Goal: Task Accomplishment & Management: Manage account settings

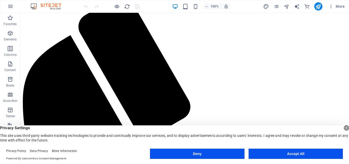
scroll to position [90, 0]
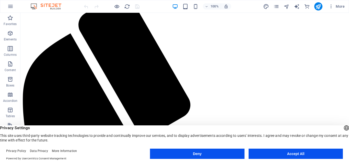
click at [305, 154] on button "Accept All" at bounding box center [296, 154] width 94 height 10
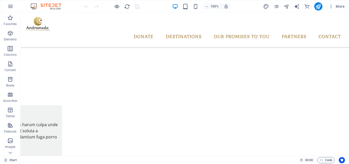
scroll to position [0, 0]
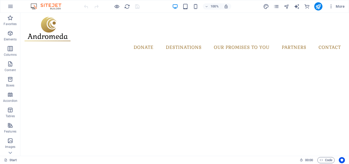
drag, startPoint x: 349, startPoint y: 27, endPoint x: 344, endPoint y: 25, distance: 5.8
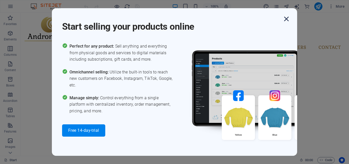
click at [287, 18] on icon "button" at bounding box center [286, 18] width 9 height 9
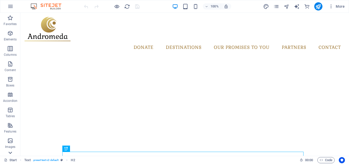
click at [7, 154] on icon at bounding box center [10, 152] width 7 height 7
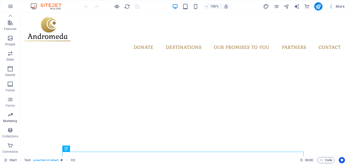
click at [13, 118] on span "Marketing" at bounding box center [10, 118] width 20 height 12
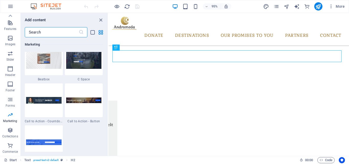
scroll to position [4577, 0]
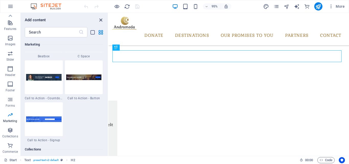
click at [100, 22] on icon "close panel" at bounding box center [101, 20] width 6 height 6
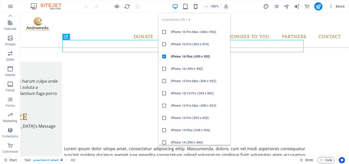
click at [195, 9] on icon "button" at bounding box center [196, 7] width 6 height 6
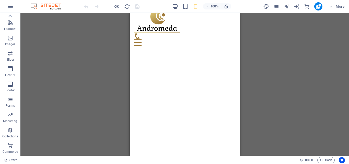
scroll to position [5, 0]
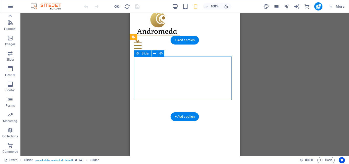
select select "ms"
select select "s"
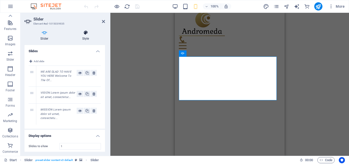
click at [87, 33] on icon at bounding box center [85, 32] width 39 height 5
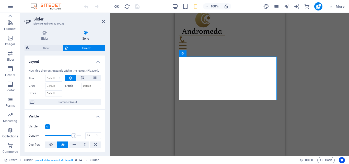
drag, startPoint x: 79, startPoint y: 136, endPoint x: 73, endPoint y: 136, distance: 5.9
click at [73, 136] on span at bounding box center [74, 135] width 5 height 5
type input "80"
click at [73, 136] on span at bounding box center [74, 135] width 5 height 5
click at [137, 7] on icon "save" at bounding box center [138, 7] width 6 height 6
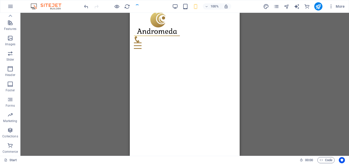
checkbox input "false"
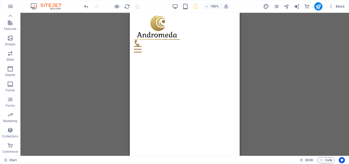
scroll to position [0, 0]
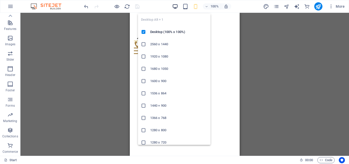
click at [176, 6] on icon "button" at bounding box center [175, 7] width 6 height 6
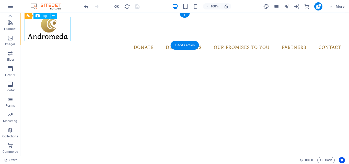
click at [62, 34] on div at bounding box center [185, 29] width 321 height 24
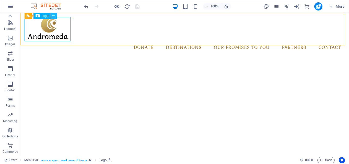
click at [55, 16] on icon at bounding box center [53, 15] width 3 height 5
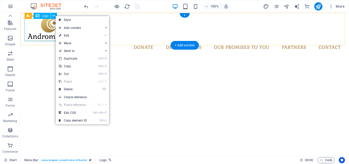
click at [52, 24] on div at bounding box center [185, 29] width 321 height 24
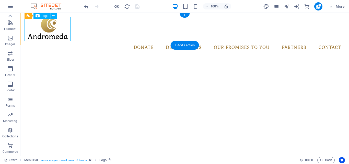
click at [52, 24] on div at bounding box center [185, 29] width 321 height 24
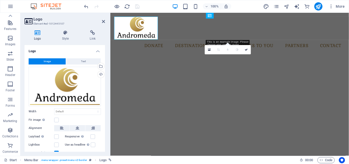
click at [52, 24] on h3 "Element #ed-1012445107" at bounding box center [64, 23] width 61 height 5
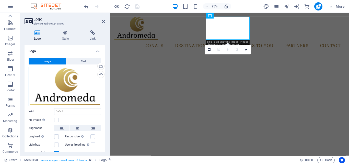
click at [76, 93] on div "Drag files here, click to choose files or select files from Files or our free s…" at bounding box center [65, 86] width 72 height 39
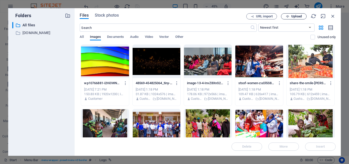
click at [299, 16] on span "Upload" at bounding box center [297, 16] width 10 height 3
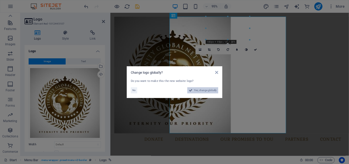
drag, startPoint x: 229, startPoint y: 89, endPoint x: 212, endPoint y: 87, distance: 16.9
click at [212, 87] on aside "Change logo globally? Do you want to make this the new website logo? No Yes, ch…" at bounding box center [174, 82] width 349 height 164
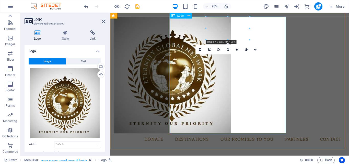
click at [217, 91] on div at bounding box center [236, 78] width 243 height 123
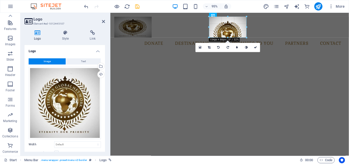
drag, startPoint x: 249, startPoint y: 16, endPoint x: 242, endPoint y: 31, distance: 16.2
type input "154"
select select "px"
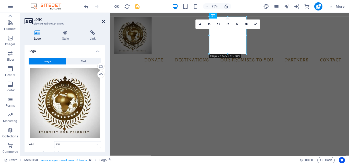
click at [104, 20] on icon at bounding box center [103, 21] width 3 height 4
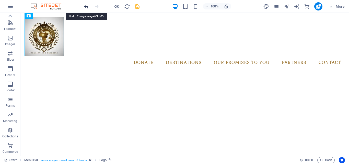
click at [87, 7] on icon "undo" at bounding box center [86, 7] width 6 height 6
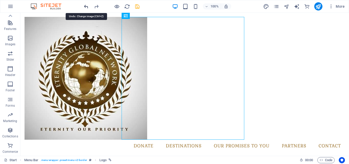
click at [87, 7] on icon "undo" at bounding box center [86, 7] width 6 height 6
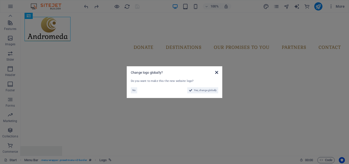
click at [217, 72] on icon at bounding box center [216, 72] width 3 height 4
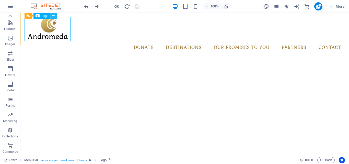
click at [52, 15] on button at bounding box center [54, 16] width 6 height 6
click at [48, 33] on div at bounding box center [185, 29] width 321 height 24
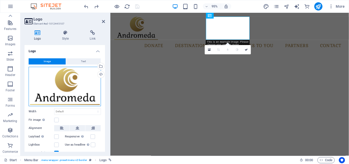
click at [65, 90] on div "Drag files here, click to choose files or select files from Files or our free s…" at bounding box center [65, 86] width 72 height 39
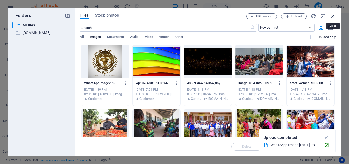
click at [331, 18] on icon "button" at bounding box center [333, 16] width 6 height 6
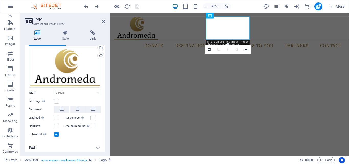
scroll to position [20, 0]
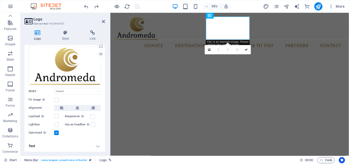
click at [103, 148] on h4 "Text" at bounding box center [65, 146] width 81 height 12
click at [67, 47] on div "Drag files here, click to choose files or select files from Files or our free s…" at bounding box center [65, 66] width 72 height 39
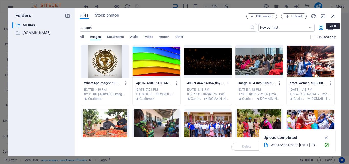
click at [335, 14] on icon "button" at bounding box center [333, 16] width 6 height 6
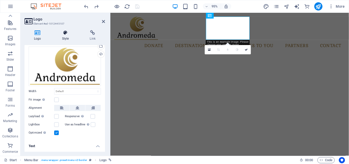
click at [69, 33] on icon at bounding box center [66, 32] width 26 height 5
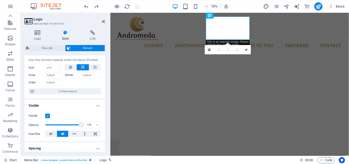
scroll to position [0, 0]
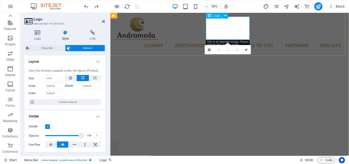
click at [222, 25] on div at bounding box center [236, 29] width 243 height 24
click at [70, 37] on h4 "Style" at bounding box center [67, 35] width 28 height 11
click at [43, 34] on icon at bounding box center [38, 32] width 26 height 5
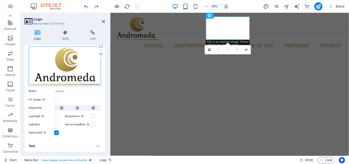
click at [94, 70] on div "Drag files here, click to choose files or select files from Files or our free s…" at bounding box center [65, 66] width 72 height 39
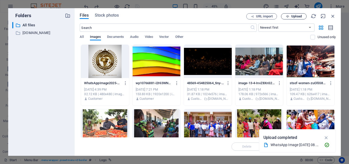
click at [294, 17] on span "Upload" at bounding box center [297, 16] width 10 height 3
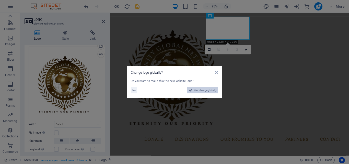
click at [210, 91] on span "Yes, change globally" at bounding box center [205, 90] width 23 height 6
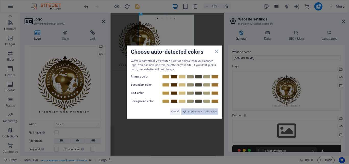
click at [204, 110] on span "Apply new website colors" at bounding box center [202, 111] width 29 height 6
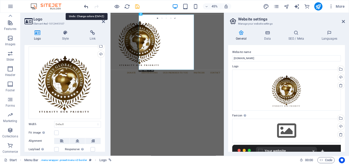
click at [86, 6] on icon "undo" at bounding box center [86, 7] width 6 height 6
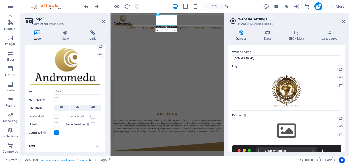
click at [93, 68] on div "Drag files here, click to choose files or select files from Files or our free s…" at bounding box center [65, 66] width 72 height 39
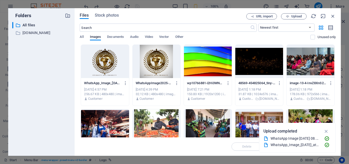
click at [113, 62] on div at bounding box center [105, 61] width 48 height 33
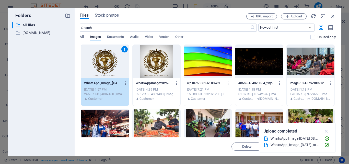
click at [329, 129] on icon "button" at bounding box center [327, 131] width 6 height 6
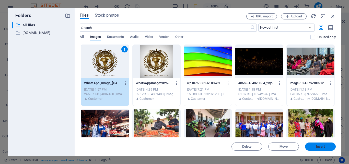
click at [328, 146] on span "Insert" at bounding box center [320, 146] width 27 height 3
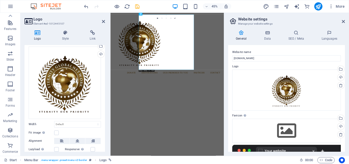
drag, startPoint x: 105, startPoint y: 94, endPoint x: 100, endPoint y: 120, distance: 25.9
click at [100, 118] on div "Logo Style Link Logo Image Text Drag files here, click to choose files or selec…" at bounding box center [64, 91] width 89 height 130
click at [103, 22] on icon at bounding box center [103, 21] width 3 height 4
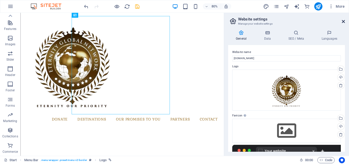
click at [344, 21] on icon at bounding box center [343, 21] width 3 height 4
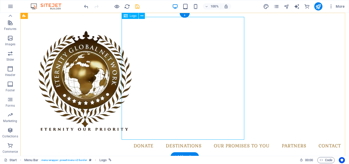
click at [222, 32] on div at bounding box center [185, 78] width 321 height 123
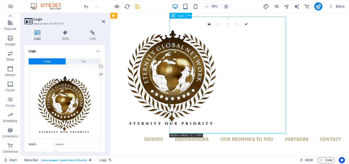
drag, startPoint x: 178, startPoint y: 138, endPoint x: 185, endPoint y: 130, distance: 10.2
click at [185, 130] on div at bounding box center [236, 78] width 243 height 123
click at [188, 17] on icon at bounding box center [189, 15] width 3 height 5
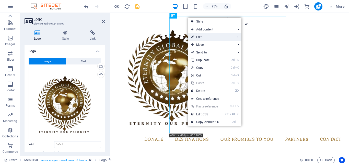
click at [207, 38] on link "⏎ Edit" at bounding box center [205, 37] width 34 height 8
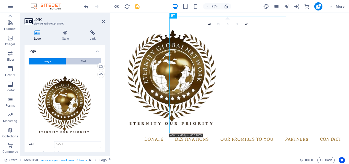
click at [90, 63] on button "Text" at bounding box center [83, 61] width 35 height 6
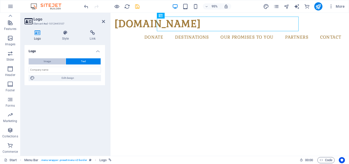
click at [53, 62] on button "Image" at bounding box center [47, 61] width 37 height 6
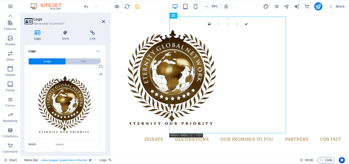
click at [72, 62] on button "Text" at bounding box center [83, 61] width 35 height 6
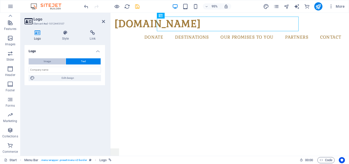
click at [55, 60] on button "Image" at bounding box center [47, 61] width 37 height 6
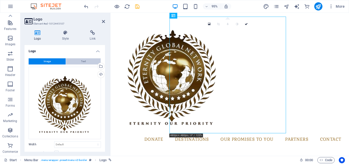
click at [67, 60] on button "Text" at bounding box center [83, 61] width 35 height 6
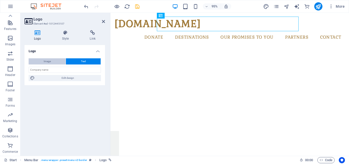
click at [59, 60] on button "Image" at bounding box center [47, 61] width 37 height 6
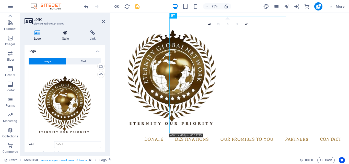
click at [70, 36] on h4 "Style" at bounding box center [67, 35] width 28 height 11
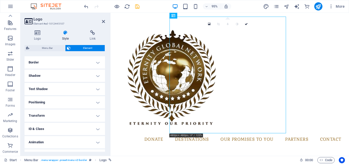
scroll to position [102, 0]
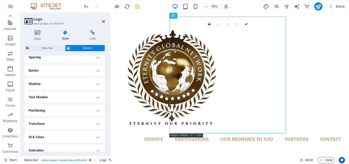
click at [220, 23] on icon at bounding box center [218, 24] width 3 height 3
click at [189, 17] on icon at bounding box center [189, 15] width 3 height 5
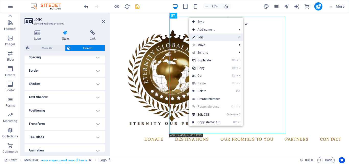
click at [200, 37] on link "⏎ Edit" at bounding box center [207, 38] width 34 height 8
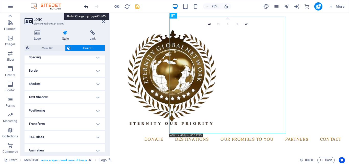
click at [87, 7] on icon "undo" at bounding box center [86, 7] width 6 height 6
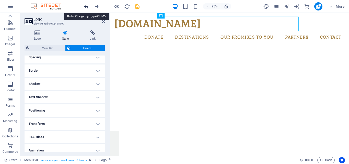
click at [87, 7] on icon "undo" at bounding box center [86, 7] width 6 height 6
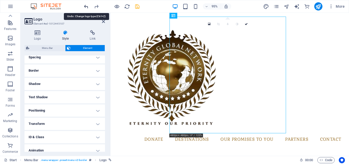
click at [87, 7] on icon "undo" at bounding box center [86, 7] width 6 height 6
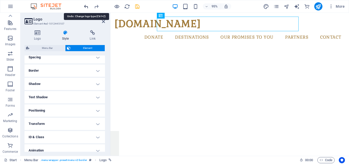
click at [87, 7] on icon "undo" at bounding box center [86, 7] width 6 height 6
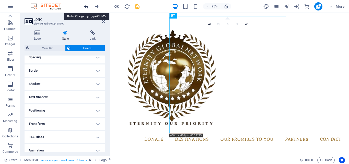
click at [87, 7] on icon "undo" at bounding box center [86, 7] width 6 height 6
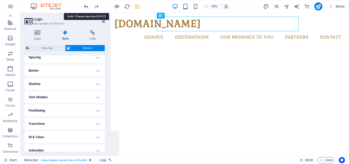
click at [87, 7] on icon "undo" at bounding box center [86, 7] width 6 height 6
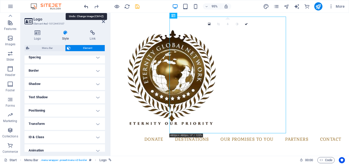
click at [87, 7] on icon "undo" at bounding box center [86, 7] width 6 height 6
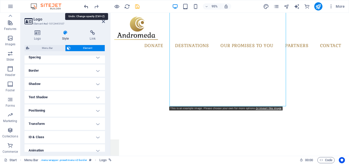
click at [87, 7] on icon "undo" at bounding box center [86, 7] width 6 height 6
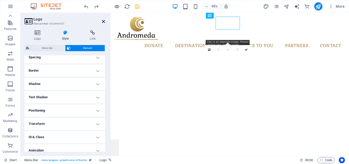
click at [102, 20] on icon at bounding box center [103, 21] width 3 height 4
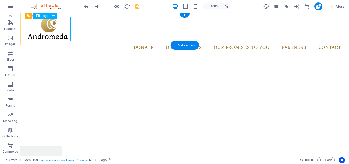
click at [63, 24] on div at bounding box center [185, 29] width 321 height 24
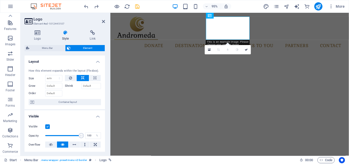
click at [83, 94] on div at bounding box center [83, 92] width 36 height 7
click at [61, 37] on h4 "Style" at bounding box center [67, 35] width 28 height 11
click at [37, 36] on h4 "Logo" at bounding box center [39, 35] width 28 height 11
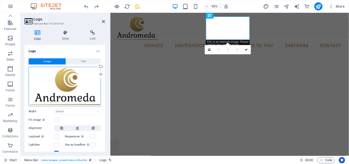
click at [65, 81] on div "Drag files here, click to choose files or select files from Files or our free s…" at bounding box center [65, 86] width 72 height 39
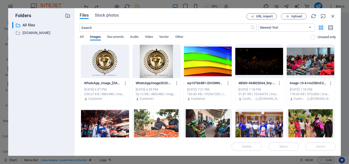
click at [120, 65] on div at bounding box center [105, 61] width 48 height 33
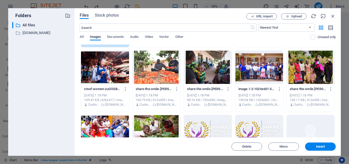
scroll to position [0, 0]
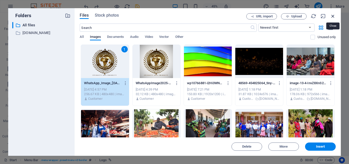
click at [333, 15] on icon "button" at bounding box center [333, 16] width 6 height 6
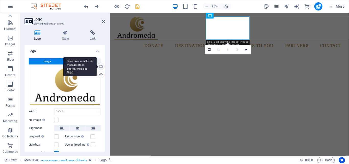
click at [100, 67] on div "Select files from the file manager, stock photos, or upload file(s)" at bounding box center [101, 67] width 8 height 8
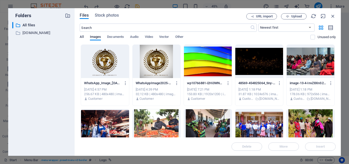
click at [83, 36] on span "All" at bounding box center [82, 37] width 4 height 7
drag, startPoint x: 336, startPoint y: 61, endPoint x: 327, endPoint y: 108, distance: 48.2
click at [327, 108] on div "Files Stock photos URL import Upload ​ Newest first Oldest first Name (A-Z) Nam…" at bounding box center [208, 82] width 266 height 148
click at [335, 18] on icon "button" at bounding box center [333, 16] width 6 height 6
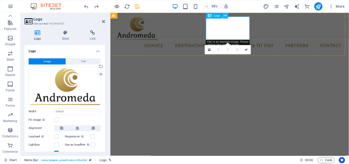
click at [223, 16] on button at bounding box center [226, 16] width 6 height 6
click at [225, 28] on div at bounding box center [236, 29] width 243 height 24
click at [233, 29] on div at bounding box center [236, 29] width 243 height 24
click at [197, 33] on div "donate Destinations Monthly Specials All Destinations Our promises to you Partn…" at bounding box center [235, 35] width 251 height 45
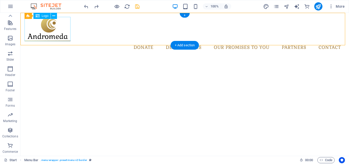
click at [58, 28] on div at bounding box center [185, 29] width 321 height 24
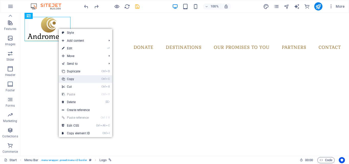
click at [74, 77] on link "Ctrl C Copy" at bounding box center [76, 79] width 34 height 8
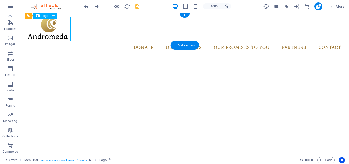
click at [64, 26] on div at bounding box center [185, 29] width 321 height 24
click at [60, 26] on div at bounding box center [185, 29] width 321 height 24
click at [59, 24] on div at bounding box center [185, 29] width 321 height 24
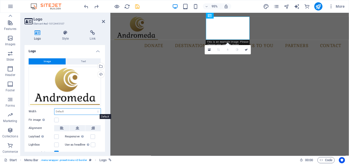
click at [99, 109] on select "Default auto px rem % em vh vw" at bounding box center [77, 111] width 46 height 6
drag, startPoint x: 104, startPoint y: 97, endPoint x: 105, endPoint y: 102, distance: 5.7
click at [105, 102] on div "Logo Image Text Drag files here, click to choose files or select files from Fil…" at bounding box center [65, 98] width 81 height 107
click at [80, 61] on button "Text" at bounding box center [83, 61] width 35 height 6
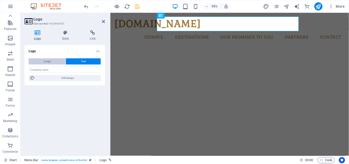
click at [57, 61] on button "Image" at bounding box center [47, 61] width 37 height 6
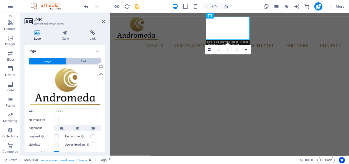
click at [81, 60] on span "Text" at bounding box center [83, 61] width 5 height 6
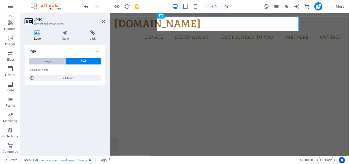
click at [57, 62] on button "Image" at bounding box center [47, 61] width 37 height 6
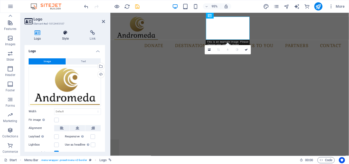
click at [63, 36] on h4 "Style" at bounding box center [67, 35] width 28 height 11
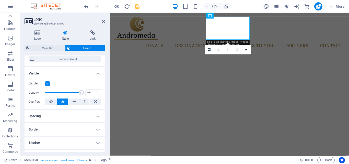
scroll to position [45, 0]
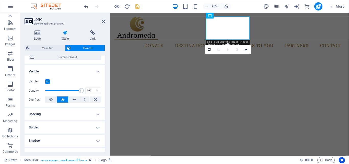
drag, startPoint x: 103, startPoint y: 88, endPoint x: 96, endPoint y: 104, distance: 16.8
click at [96, 104] on div "Visible Opacity 100 % Overflow" at bounding box center [65, 90] width 81 height 32
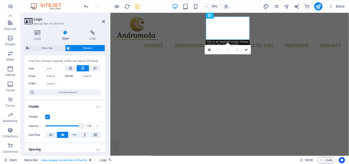
scroll to position [0, 0]
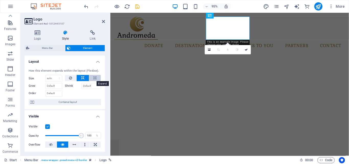
click at [97, 79] on button at bounding box center [95, 78] width 12 height 6
type input "100"
select select "%"
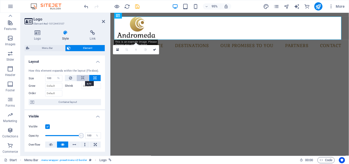
click at [82, 79] on icon at bounding box center [83, 78] width 4 height 6
select select "DISABLED_OPTION_VALUE"
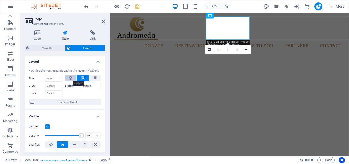
click at [70, 76] on icon at bounding box center [70, 78] width 3 height 6
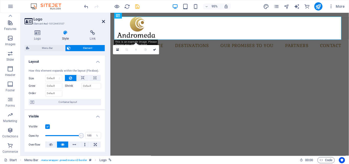
click at [102, 20] on icon at bounding box center [103, 21] width 3 height 4
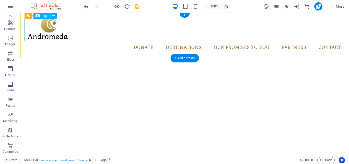
click at [58, 37] on div at bounding box center [185, 29] width 321 height 24
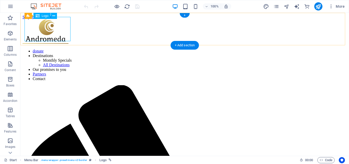
click at [59, 37] on div at bounding box center [185, 31] width 325 height 25
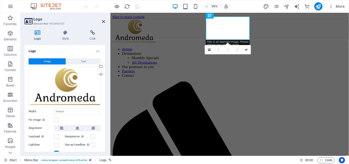
scroll to position [20, 0]
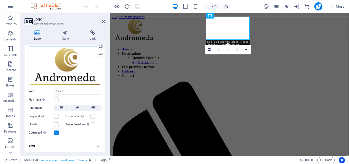
click at [82, 78] on div "Drag files here, click to choose files or select files from Files or our free s…" at bounding box center [65, 66] width 72 height 39
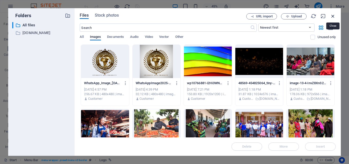
click at [336, 15] on icon "button" at bounding box center [333, 16] width 6 height 6
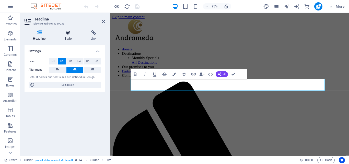
click at [69, 38] on h4 "Style" at bounding box center [69, 35] width 26 height 11
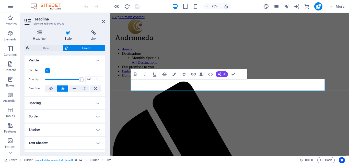
scroll to position [0, 0]
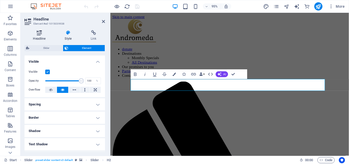
click at [47, 34] on icon at bounding box center [40, 32] width 30 height 5
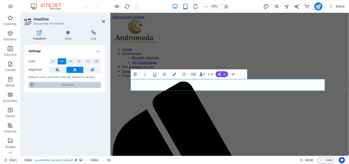
click at [73, 85] on span "Edit design" at bounding box center [67, 85] width 63 height 6
select select "px"
select select "300"
select select "px"
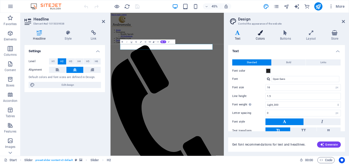
click at [260, 38] on h4 "Colors" at bounding box center [261, 35] width 24 height 11
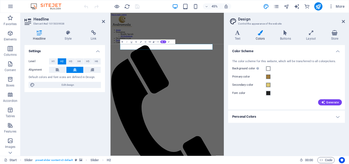
click at [265, 77] on label "Primary color" at bounding box center [248, 77] width 33 height 6
click at [266, 77] on button "Primary color" at bounding box center [269, 77] width 6 height 6
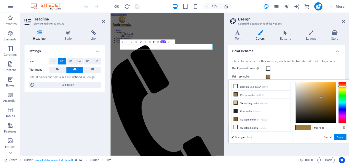
click at [265, 77] on label "Primary color" at bounding box center [248, 77] width 33 height 6
click at [266, 77] on button "Primary color" at bounding box center [269, 77] width 6 height 6
click at [335, 127] on input "#a17b3a" at bounding box center [330, 127] width 34 height 5
click at [104, 22] on icon at bounding box center [103, 21] width 3 height 4
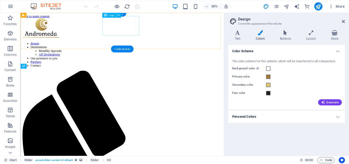
click at [161, 40] on div at bounding box center [148, 31] width 250 height 25
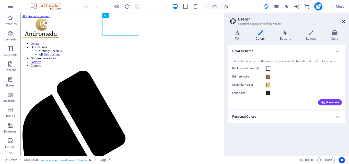
click at [344, 21] on header "Design Control the appearance of the website" at bounding box center [287, 19] width 116 height 13
click at [344, 21] on icon at bounding box center [343, 21] width 3 height 4
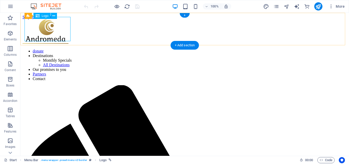
click at [65, 37] on div at bounding box center [185, 31] width 325 height 25
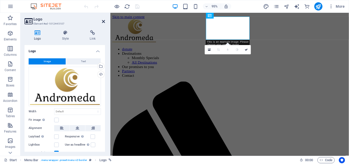
click at [105, 20] on icon at bounding box center [103, 21] width 3 height 4
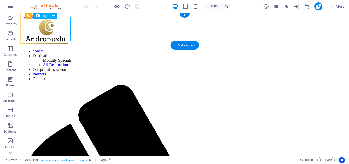
click at [47, 24] on div at bounding box center [185, 31] width 325 height 25
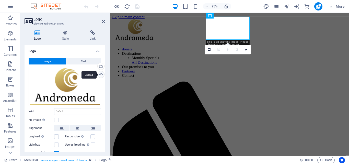
click at [100, 74] on div "Upload" at bounding box center [101, 75] width 8 height 8
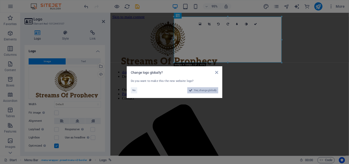
click at [200, 92] on span "Yes, change globally" at bounding box center [205, 90] width 23 height 6
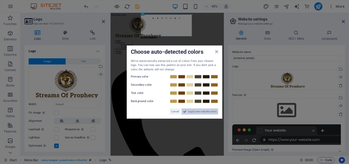
click at [204, 111] on span "Apply new website colors" at bounding box center [202, 111] width 29 height 6
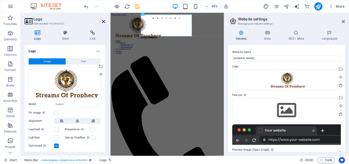
click at [105, 22] on icon at bounding box center [103, 21] width 3 height 4
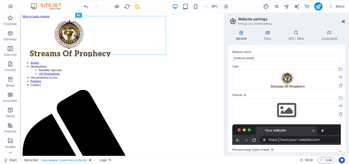
click at [344, 22] on icon at bounding box center [343, 21] width 3 height 4
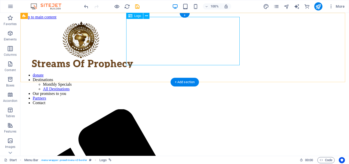
click at [209, 29] on div at bounding box center [185, 43] width 325 height 49
click at [146, 16] on icon at bounding box center [146, 15] width 3 height 5
click at [137, 26] on div at bounding box center [185, 43] width 325 height 49
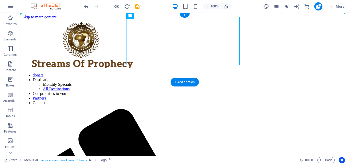
drag, startPoint x: 157, startPoint y: 32, endPoint x: 28, endPoint y: 19, distance: 129.8
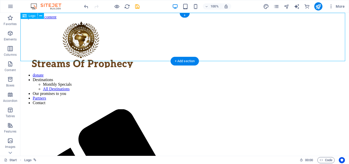
drag, startPoint x: 71, startPoint y: 31, endPoint x: 31, endPoint y: 28, distance: 40.0
click at [31, 28] on div at bounding box center [185, 43] width 325 height 49
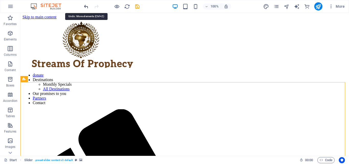
click at [84, 8] on icon "undo" at bounding box center [86, 7] width 6 height 6
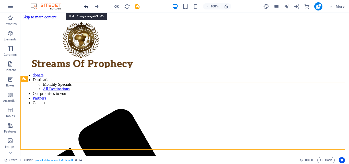
click at [84, 8] on icon "undo" at bounding box center [86, 7] width 6 height 6
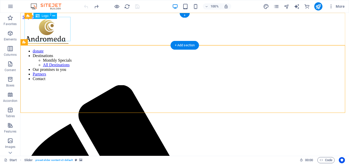
click at [64, 31] on div at bounding box center [185, 31] width 325 height 25
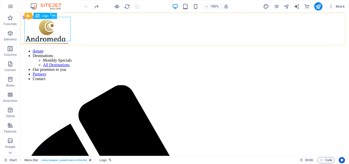
click at [54, 17] on icon at bounding box center [53, 15] width 3 height 5
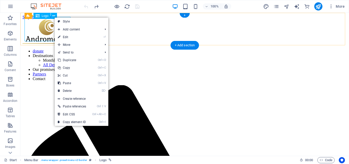
click at [52, 28] on div at bounding box center [185, 31] width 325 height 25
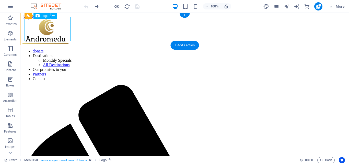
click at [52, 28] on div at bounding box center [185, 31] width 325 height 25
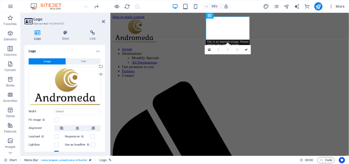
drag, startPoint x: 105, startPoint y: 120, endPoint x: 104, endPoint y: 135, distance: 14.9
click at [104, 135] on div "Logo Style Link Logo Image Text Drag files here, click to choose files or selec…" at bounding box center [64, 91] width 89 height 130
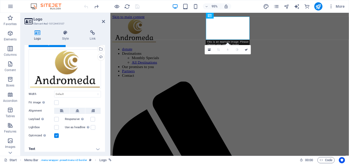
scroll to position [18, 0]
click at [58, 102] on label at bounding box center [56, 102] width 5 height 5
click at [0, 0] on input "Fit image Automatically fit image to a fixed width and height" at bounding box center [0, 0] width 0 height 0
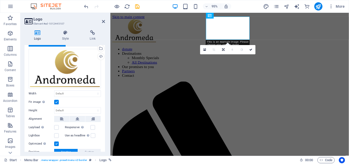
click at [58, 102] on label at bounding box center [56, 102] width 5 height 5
click at [0, 0] on input "Fit image Automatically fit image to a fixed width and height" at bounding box center [0, 0] width 0 height 0
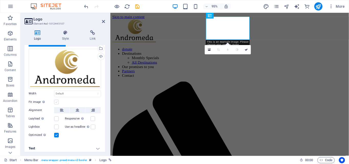
click at [58, 102] on label at bounding box center [56, 102] width 5 height 5
click at [0, 0] on input "Fit image Automatically fit image to a fixed width and height" at bounding box center [0, 0] width 0 height 0
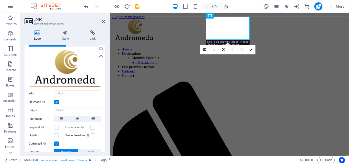
click at [58, 102] on label at bounding box center [56, 102] width 5 height 5
click at [0, 0] on input "Fit image Automatically fit image to a fixed width and height" at bounding box center [0, 0] width 0 height 0
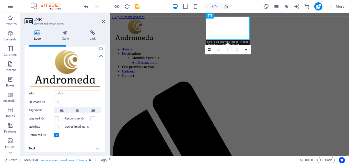
click at [58, 102] on label at bounding box center [56, 102] width 5 height 5
click at [0, 0] on input "Fit image Automatically fit image to a fixed width and height" at bounding box center [0, 0] width 0 height 0
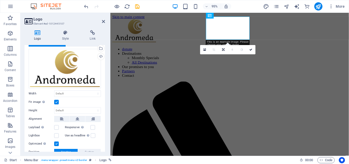
click at [58, 102] on label at bounding box center [56, 102] width 5 height 5
click at [0, 0] on input "Fit image Automatically fit image to a fixed width and height" at bounding box center [0, 0] width 0 height 0
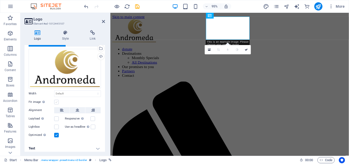
click at [58, 102] on label at bounding box center [56, 102] width 5 height 5
click at [0, 0] on input "Fit image Automatically fit image to a fixed width and height" at bounding box center [0, 0] width 0 height 0
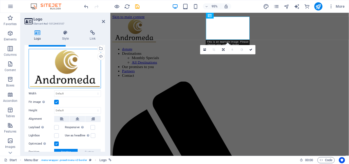
click at [75, 75] on div "Drag files here, click to choose files or select files from Files or our free s…" at bounding box center [65, 68] width 72 height 39
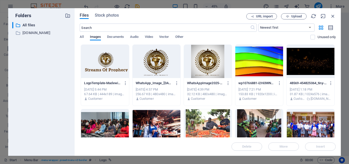
click at [112, 70] on div at bounding box center [105, 61] width 48 height 33
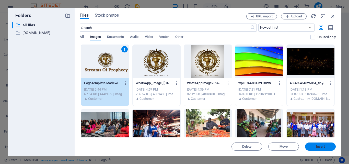
click at [307, 144] on button "Insert" at bounding box center [320, 146] width 31 height 8
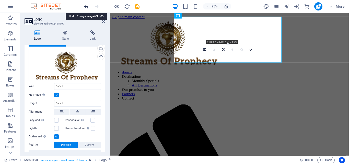
click at [86, 6] on icon "undo" at bounding box center [86, 7] width 6 height 6
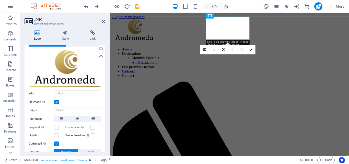
click at [105, 21] on aside "Logo Element #ed-1012445107 Logo Style Link Logo Image Text Drag files here, cl…" at bounding box center [65, 84] width 90 height 143
click at [103, 21] on icon at bounding box center [103, 21] width 3 height 4
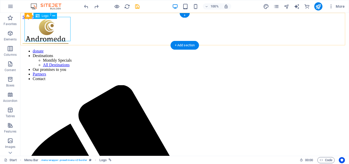
click at [70, 25] on div at bounding box center [185, 31] width 325 height 25
click at [64, 22] on div at bounding box center [185, 31] width 325 height 25
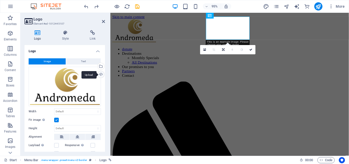
click at [98, 77] on div "Upload" at bounding box center [101, 75] width 8 height 8
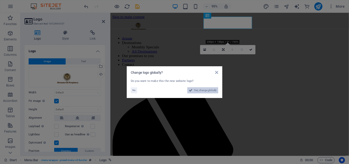
click at [200, 90] on span "Yes, change globally" at bounding box center [205, 90] width 23 height 6
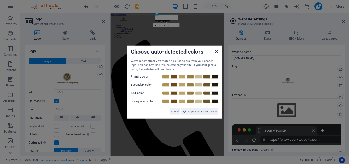
click at [217, 50] on icon at bounding box center [216, 51] width 3 height 4
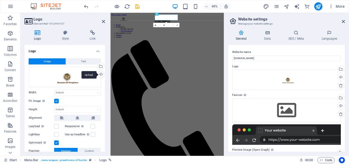
click at [97, 79] on div "Upload" at bounding box center [101, 75] width 8 height 8
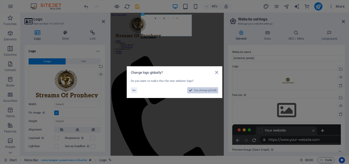
click at [209, 91] on span "Yes, change globally" at bounding box center [205, 90] width 23 height 6
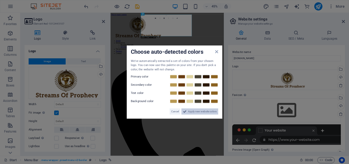
click at [205, 110] on span "Apply new website colors" at bounding box center [202, 111] width 29 height 6
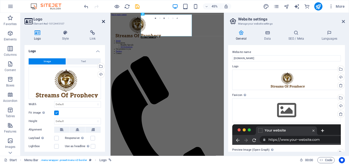
click at [102, 21] on icon at bounding box center [103, 21] width 3 height 4
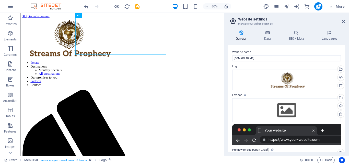
click at [345, 20] on aside "Website settings Manage your website settings General Data SEO / Meta Languages…" at bounding box center [286, 84] width 125 height 143
click at [342, 21] on icon at bounding box center [343, 21] width 3 height 4
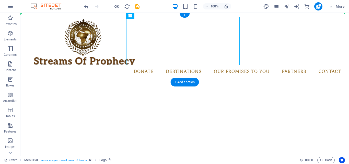
drag, startPoint x: 185, startPoint y: 27, endPoint x: 34, endPoint y: 29, distance: 150.9
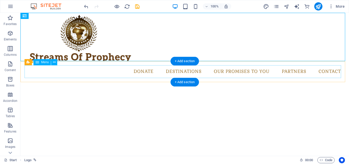
click at [119, 74] on nav "donate Destinations Monthly Specials All Destinations Our promises to you Partn…" at bounding box center [185, 71] width 321 height 13
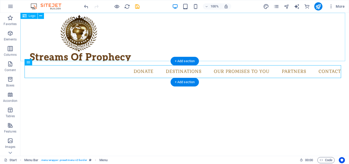
click at [111, 33] on div at bounding box center [184, 37] width 329 height 48
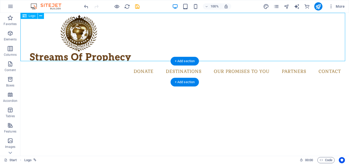
drag, startPoint x: 75, startPoint y: 24, endPoint x: 38, endPoint y: 23, distance: 36.8
click at [38, 23] on div at bounding box center [184, 37] width 329 height 48
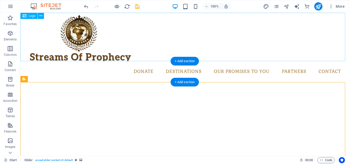
click at [181, 50] on div at bounding box center [184, 37] width 329 height 48
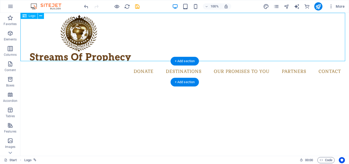
click at [181, 50] on div at bounding box center [184, 37] width 329 height 48
click at [121, 21] on div at bounding box center [184, 37] width 329 height 48
click at [31, 21] on div at bounding box center [184, 37] width 329 height 48
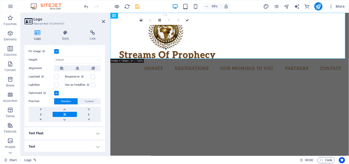
scroll to position [62, 0]
click at [61, 69] on icon at bounding box center [62, 68] width 4 height 6
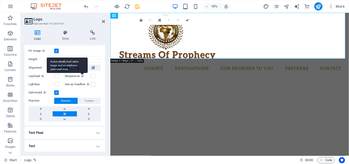
click at [74, 64] on div "Automatically load retina image and smartphone optimized sizes." at bounding box center [67, 65] width 41 height 15
click at [0, 0] on input "Responsive Automatically load retina image and smartphone optimized sizes." at bounding box center [0, 0] width 0 height 0
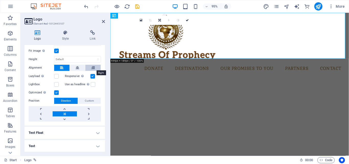
click at [91, 65] on icon at bounding box center [93, 68] width 4 height 6
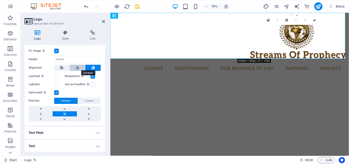
click at [80, 65] on button at bounding box center [77, 68] width 15 height 6
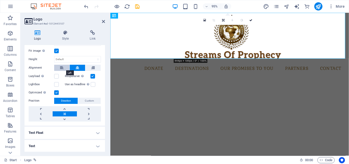
click at [64, 66] on button at bounding box center [61, 68] width 15 height 6
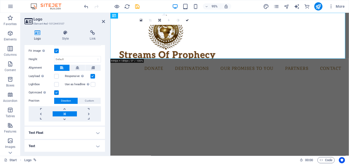
click at [64, 66] on button at bounding box center [61, 68] width 15 height 6
click at [58, 90] on label at bounding box center [56, 92] width 5 height 5
click at [0, 0] on input "Optimized Images are compressed to improve page speed." at bounding box center [0, 0] width 0 height 0
click at [58, 90] on label at bounding box center [56, 92] width 5 height 5
click at [0, 0] on input "Optimized Images are compressed to improve page speed." at bounding box center [0, 0] width 0 height 0
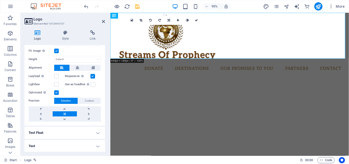
click at [58, 90] on label at bounding box center [56, 92] width 5 height 5
click at [0, 0] on input "Optimized Images are compressed to improve page speed." at bounding box center [0, 0] width 0 height 0
click at [58, 90] on label at bounding box center [56, 92] width 5 height 5
click at [0, 0] on input "Optimized Images are compressed to improve page speed." at bounding box center [0, 0] width 0 height 0
click at [62, 107] on link at bounding box center [65, 108] width 24 height 5
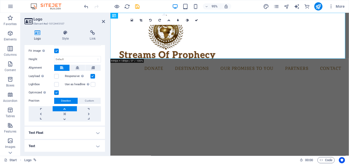
click at [62, 107] on link at bounding box center [65, 108] width 24 height 5
click at [65, 113] on link at bounding box center [65, 113] width 24 height 5
click at [44, 112] on link at bounding box center [41, 113] width 24 height 5
click at [64, 111] on link at bounding box center [65, 113] width 24 height 5
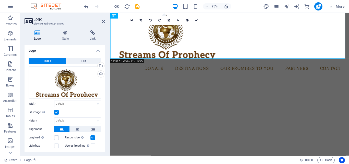
scroll to position [0, 0]
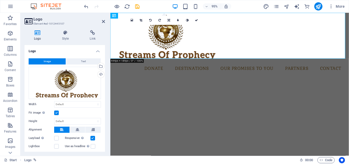
click at [98, 100] on div "Image Text Drag files here, click to choose files or select files from Files or…" at bounding box center [65, 120] width 81 height 133
click at [98, 101] on select "Default auto px rem % em vh vw" at bounding box center [77, 104] width 46 height 6
click at [54, 101] on select "Default auto px rem % em vh vw" at bounding box center [77, 104] width 46 height 6
click at [94, 104] on select "Default auto px rem % em vh vw" at bounding box center [77, 104] width 46 height 6
click at [54, 101] on select "Default auto px rem % em vh vw" at bounding box center [77, 104] width 46 height 6
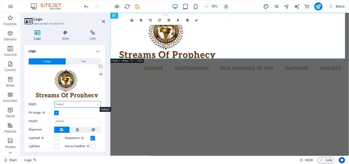
click at [94, 103] on select "Default auto px rem % em vh vw" at bounding box center [77, 104] width 46 height 6
select select "px"
click at [93, 101] on select "Default auto px rem % em vh vw" at bounding box center [77, 104] width 46 height 6
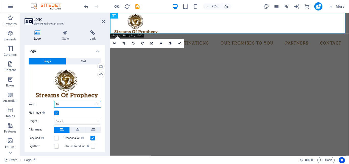
type input "2"
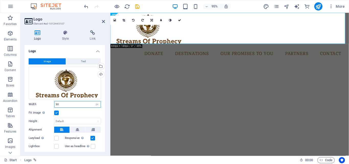
type input "3"
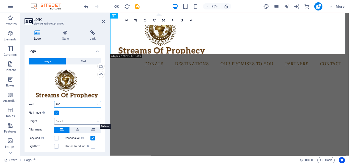
type input "400"
click at [75, 120] on select "Default auto px" at bounding box center [77, 121] width 46 height 6
select select "px"
click at [93, 118] on select "Default auto px" at bounding box center [77, 121] width 46 height 6
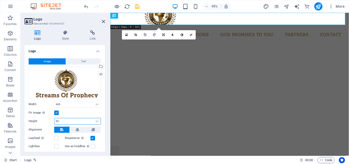
type input "5"
click at [95, 123] on select "Default auto px" at bounding box center [97, 121] width 7 height 6
click at [94, 118] on select "Default auto px" at bounding box center [97, 121] width 7 height 6
click at [96, 120] on select "Default auto px" at bounding box center [77, 121] width 46 height 6
click at [54, 118] on select "Default auto px" at bounding box center [77, 121] width 46 height 6
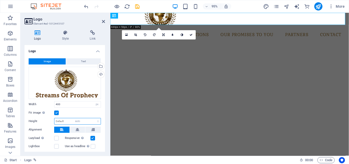
select select "DISABLED_OPTION_VALUE"
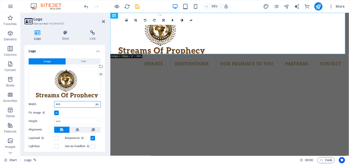
click at [97, 106] on select "Default auto px rem % em vh vw" at bounding box center [97, 104] width 7 height 6
select select "auto"
click at [94, 101] on select "Default auto px rem % em vh vw" at bounding box center [97, 104] width 7 height 6
select select "DISABLED_OPTION_VALUE"
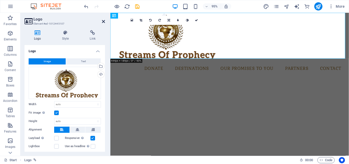
click at [102, 20] on icon at bounding box center [103, 21] width 3 height 4
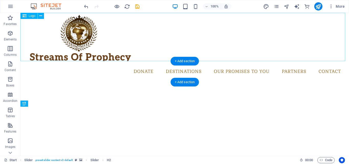
click at [340, 20] on div at bounding box center [184, 37] width 329 height 48
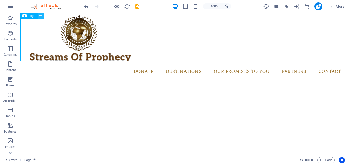
click at [40, 17] on icon at bounding box center [40, 15] width 3 height 5
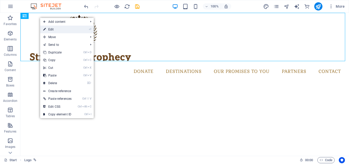
click at [58, 32] on link "⏎ Edit" at bounding box center [57, 30] width 35 height 8
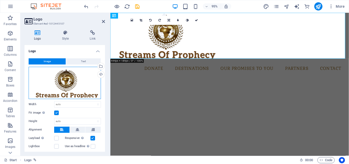
click at [93, 74] on div "Drag files here, click to choose files or select files from Files or our free s…" at bounding box center [65, 83] width 72 height 32
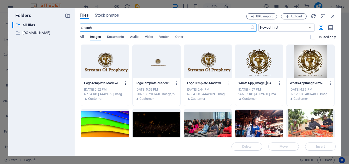
click at [125, 82] on icon "button" at bounding box center [125, 83] width 5 height 5
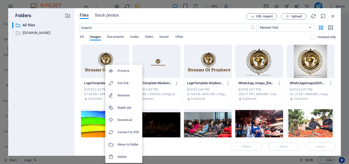
click at [333, 16] on div at bounding box center [174, 82] width 349 height 164
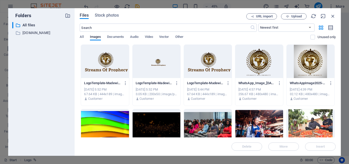
click at [333, 16] on div "Preview Get link Rename Duplicate Download Convert to PDF Move to folder Delete" at bounding box center [174, 83] width 349 height 161
click at [333, 16] on icon "button" at bounding box center [333, 16] width 6 height 6
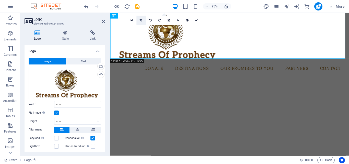
click at [142, 19] on icon at bounding box center [141, 20] width 3 height 3
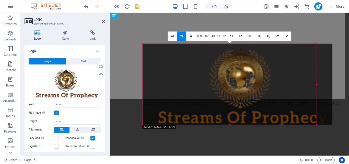
drag, startPoint x: 327, startPoint y: 126, endPoint x: 309, endPoint y: 126, distance: 17.4
click at [309, 125] on div "180 170 160 150 140 130 120 110 100 90 80 70 60 50 40 30 20 10 0 -10 -20 -30 -4…" at bounding box center [230, 84] width 174 height 81
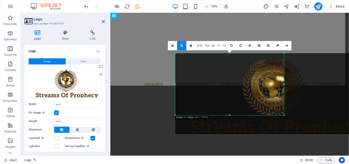
drag, startPoint x: 317, startPoint y: 124, endPoint x: 248, endPoint y: 104, distance: 71.9
click at [248, 104] on div "180 170 160 150 140 130 120 110 100 90 80 70 60 50 40 30 20 10 0 -10 -20 -30 -4…" at bounding box center [229, 84] width 109 height 62
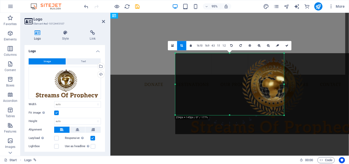
click at [254, 33] on div "Drag here to replace the existing content. Press “Ctrl” if you want to create a…" at bounding box center [229, 84] width 239 height 143
click at [104, 22] on icon at bounding box center [103, 21] width 3 height 4
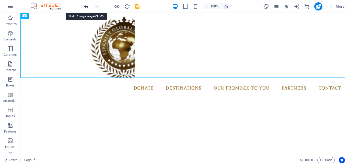
click at [89, 7] on icon "undo" at bounding box center [86, 7] width 6 height 6
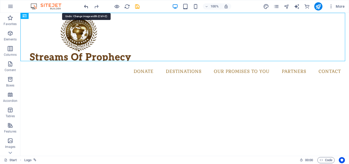
click at [84, 4] on icon "undo" at bounding box center [86, 7] width 6 height 6
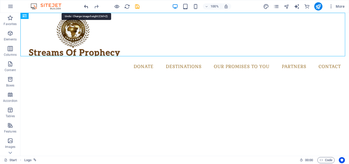
click at [84, 4] on icon "undo" at bounding box center [86, 7] width 6 height 6
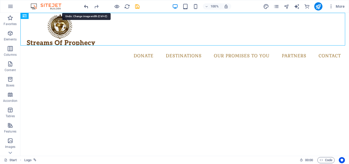
click at [84, 4] on icon "undo" at bounding box center [86, 7] width 6 height 6
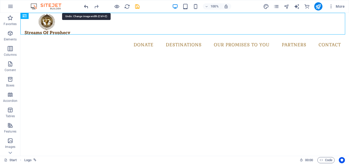
click at [84, 4] on icon "undo" at bounding box center [86, 7] width 6 height 6
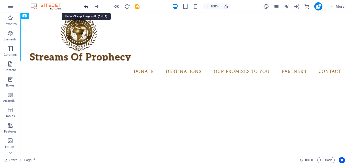
click at [84, 4] on icon "undo" at bounding box center [86, 7] width 6 height 6
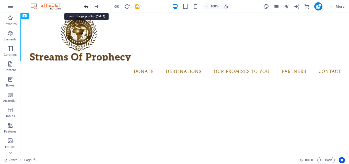
click at [84, 4] on icon "undo" at bounding box center [86, 7] width 6 height 6
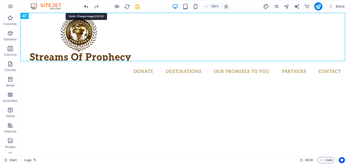
click at [84, 4] on icon "undo" at bounding box center [86, 7] width 6 height 6
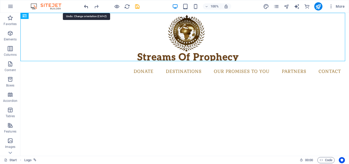
click at [84, 4] on icon "undo" at bounding box center [86, 7] width 6 height 6
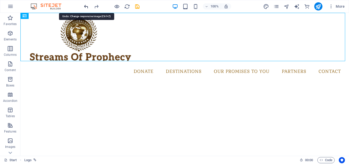
click at [84, 4] on icon "undo" at bounding box center [86, 7] width 6 height 6
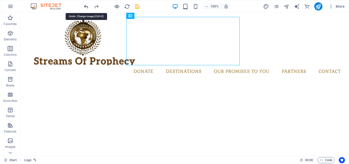
click at [84, 4] on icon "undo" at bounding box center [86, 7] width 6 height 6
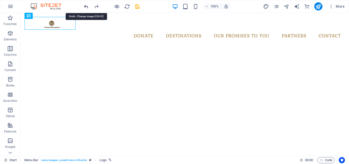
click at [84, 4] on icon "undo" at bounding box center [86, 7] width 6 height 6
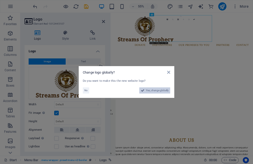
click at [158, 89] on span "Yes, change globally" at bounding box center [157, 90] width 23 height 6
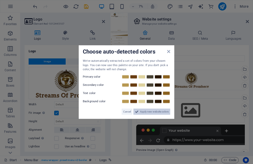
click at [151, 109] on span "Apply new website colors" at bounding box center [154, 111] width 29 height 6
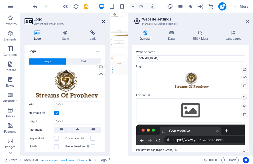
click at [103, 20] on icon at bounding box center [103, 21] width 3 height 4
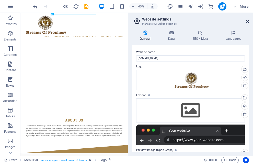
click at [248, 20] on icon at bounding box center [247, 21] width 3 height 4
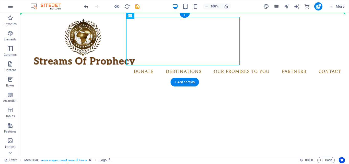
drag, startPoint x: 183, startPoint y: 26, endPoint x: 21, endPoint y: 22, distance: 161.9
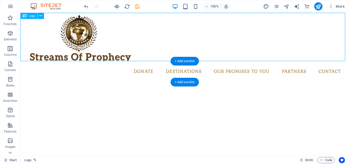
drag, startPoint x: 127, startPoint y: 69, endPoint x: 158, endPoint y: 35, distance: 45.8
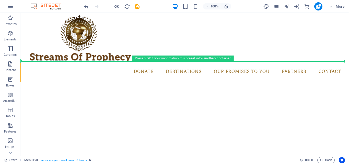
drag, startPoint x: 155, startPoint y: 71, endPoint x: 191, endPoint y: 41, distance: 46.6
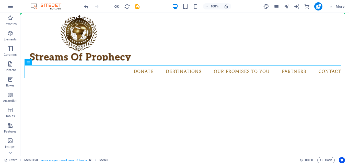
drag, startPoint x: 185, startPoint y: 73, endPoint x: 213, endPoint y: 32, distance: 50.3
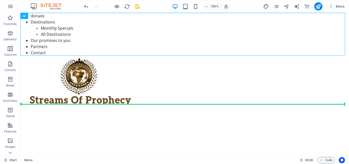
drag, startPoint x: 213, startPoint y: 32, endPoint x: 221, endPoint y: 96, distance: 65.0
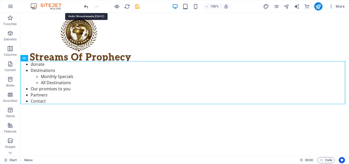
click at [88, 6] on icon "undo" at bounding box center [86, 7] width 6 height 6
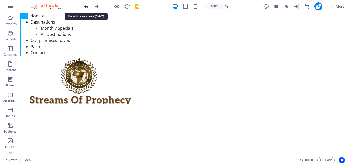
click at [88, 6] on icon "undo" at bounding box center [86, 7] width 6 height 6
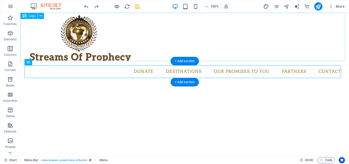
click at [82, 39] on div at bounding box center [184, 37] width 329 height 48
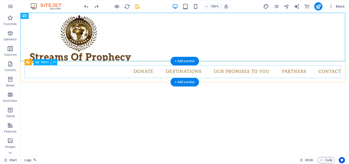
click at [66, 67] on nav "donate Destinations Monthly Specials All Destinations Our promises to you Partn…" at bounding box center [185, 71] width 321 height 13
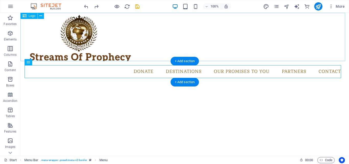
click at [71, 58] on div at bounding box center [184, 37] width 329 height 48
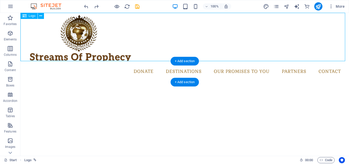
click at [87, 29] on div at bounding box center [184, 37] width 329 height 48
click at [206, 27] on div at bounding box center [184, 37] width 329 height 48
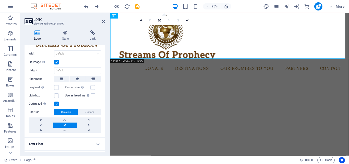
scroll to position [51, 0]
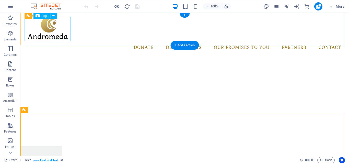
click at [64, 28] on div at bounding box center [185, 29] width 321 height 24
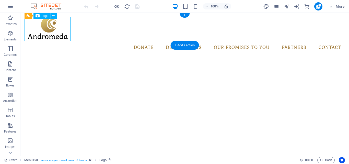
click at [64, 28] on div at bounding box center [185, 29] width 321 height 24
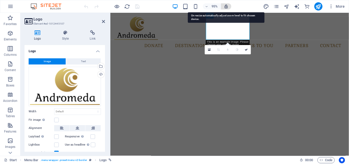
click at [225, 7] on icon "button" at bounding box center [226, 6] width 5 height 5
click at [228, 5] on icon "button" at bounding box center [226, 6] width 5 height 5
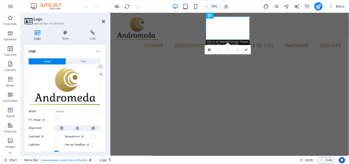
click at [104, 21] on icon at bounding box center [103, 21] width 3 height 4
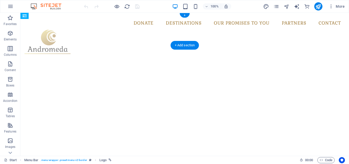
drag, startPoint x: 61, startPoint y: 26, endPoint x: 110, endPoint y: 32, distance: 50.0
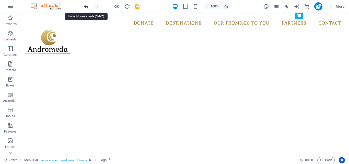
click at [83, 7] on icon "undo" at bounding box center [86, 7] width 6 height 6
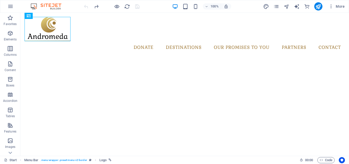
click at [83, 7] on div at bounding box center [111, 6] width 57 height 8
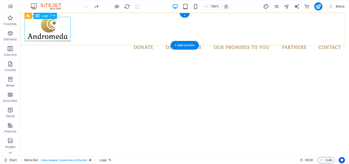
click at [46, 23] on div at bounding box center [185, 29] width 321 height 24
click at [58, 28] on div at bounding box center [185, 29] width 321 height 24
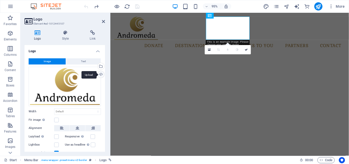
click at [101, 73] on div "Upload" at bounding box center [101, 75] width 8 height 8
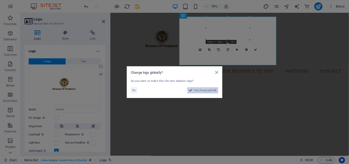
click at [202, 92] on span "Yes, change globally" at bounding box center [205, 90] width 23 height 6
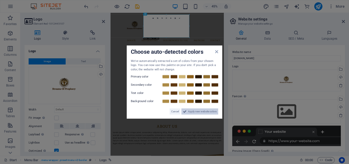
click at [194, 110] on span "Apply new website colors" at bounding box center [202, 111] width 29 height 6
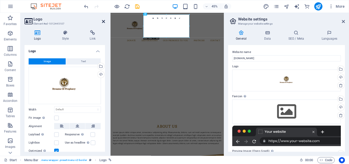
click at [102, 21] on icon at bounding box center [103, 21] width 3 height 4
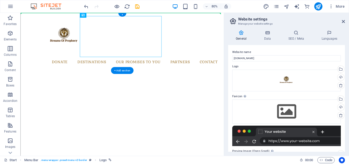
drag, startPoint x: 196, startPoint y: 43, endPoint x: 29, endPoint y: 32, distance: 167.9
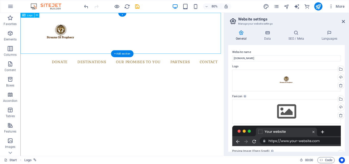
drag, startPoint x: 51, startPoint y: 34, endPoint x: 58, endPoint y: 28, distance: 8.7
click at [42, 16] on div at bounding box center [147, 38] width 254 height 51
drag, startPoint x: 39, startPoint y: 26, endPoint x: 108, endPoint y: 25, distance: 68.8
click at [108, 25] on div at bounding box center [147, 38] width 254 height 51
click at [344, 22] on icon at bounding box center [343, 21] width 3 height 4
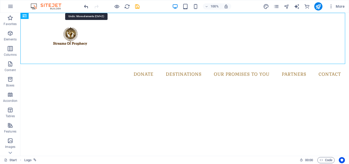
click at [87, 5] on icon "undo" at bounding box center [86, 7] width 6 height 6
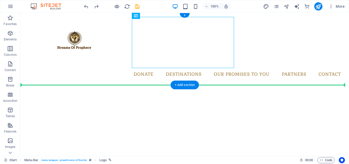
drag, startPoint x: 150, startPoint y: 33, endPoint x: 37, endPoint y: 59, distance: 115.8
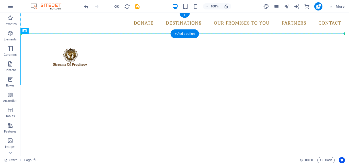
drag, startPoint x: 51, startPoint y: 59, endPoint x: 37, endPoint y: 23, distance: 38.8
drag, startPoint x: 86, startPoint y: 69, endPoint x: 32, endPoint y: 23, distance: 70.4
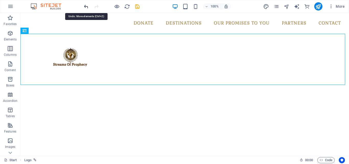
click at [85, 5] on icon "undo" at bounding box center [86, 7] width 6 height 6
